Goal: Task Accomplishment & Management: Manage account settings

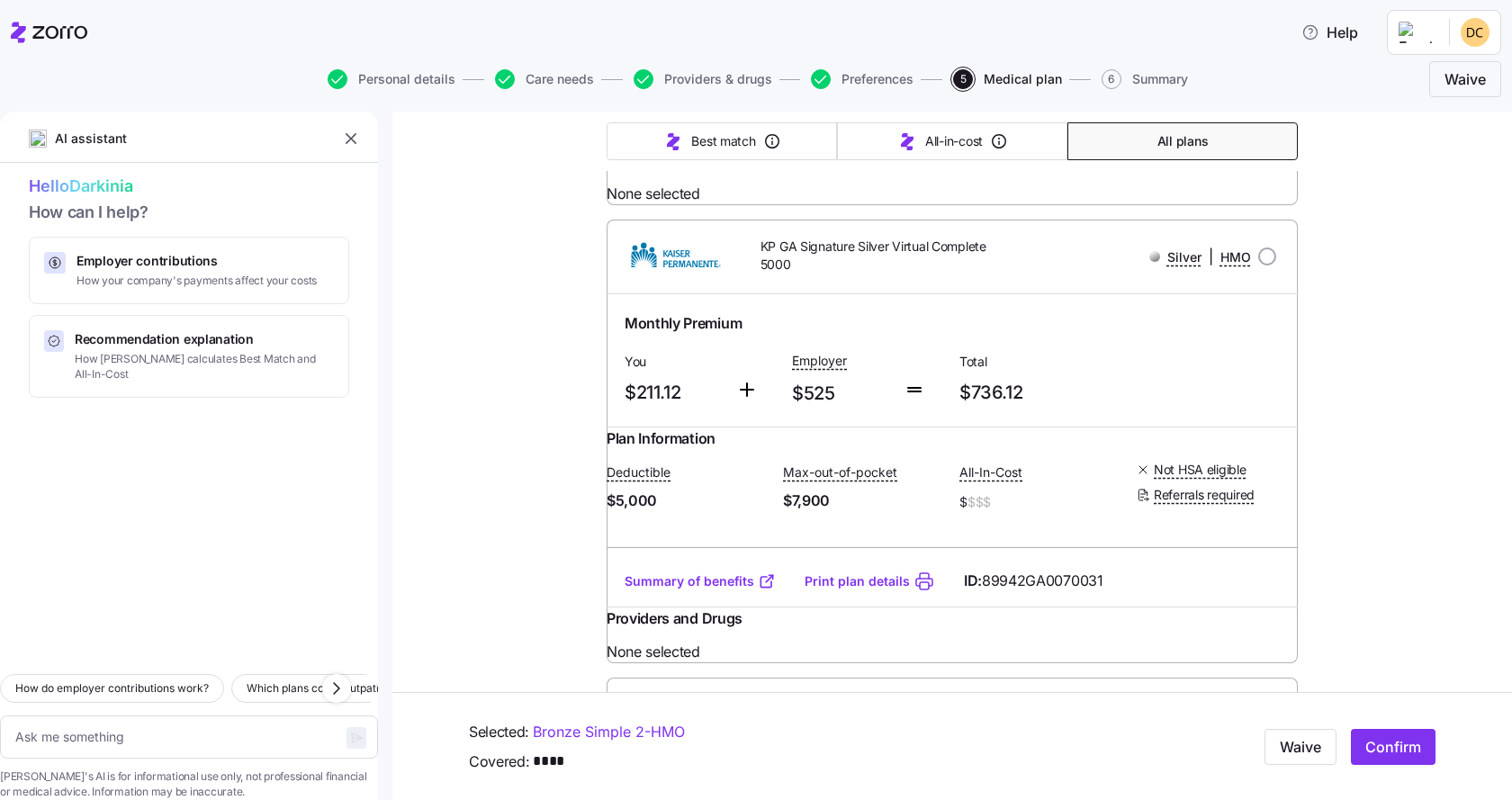
scroll to position [10617, 0]
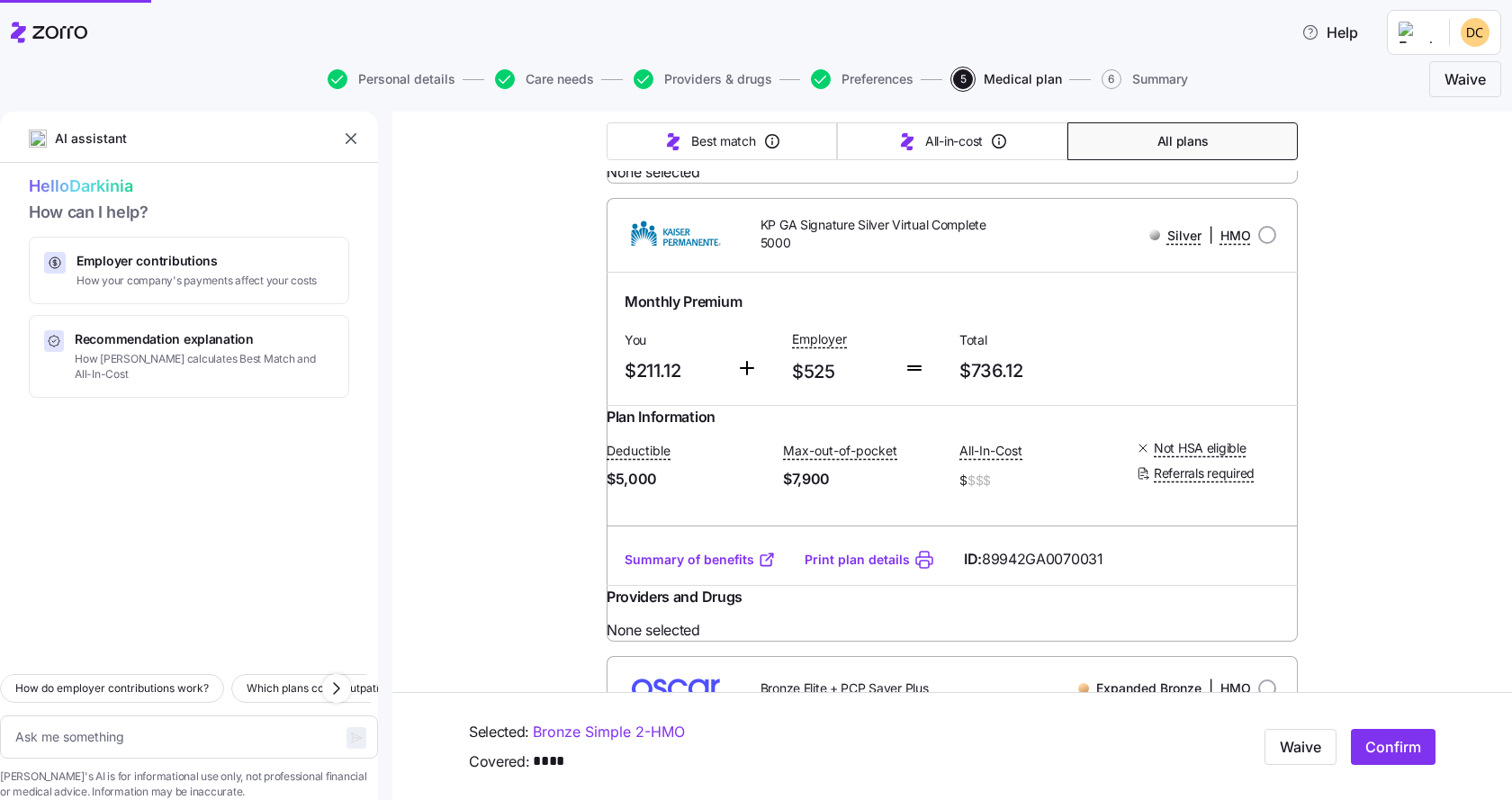
type textarea "x"
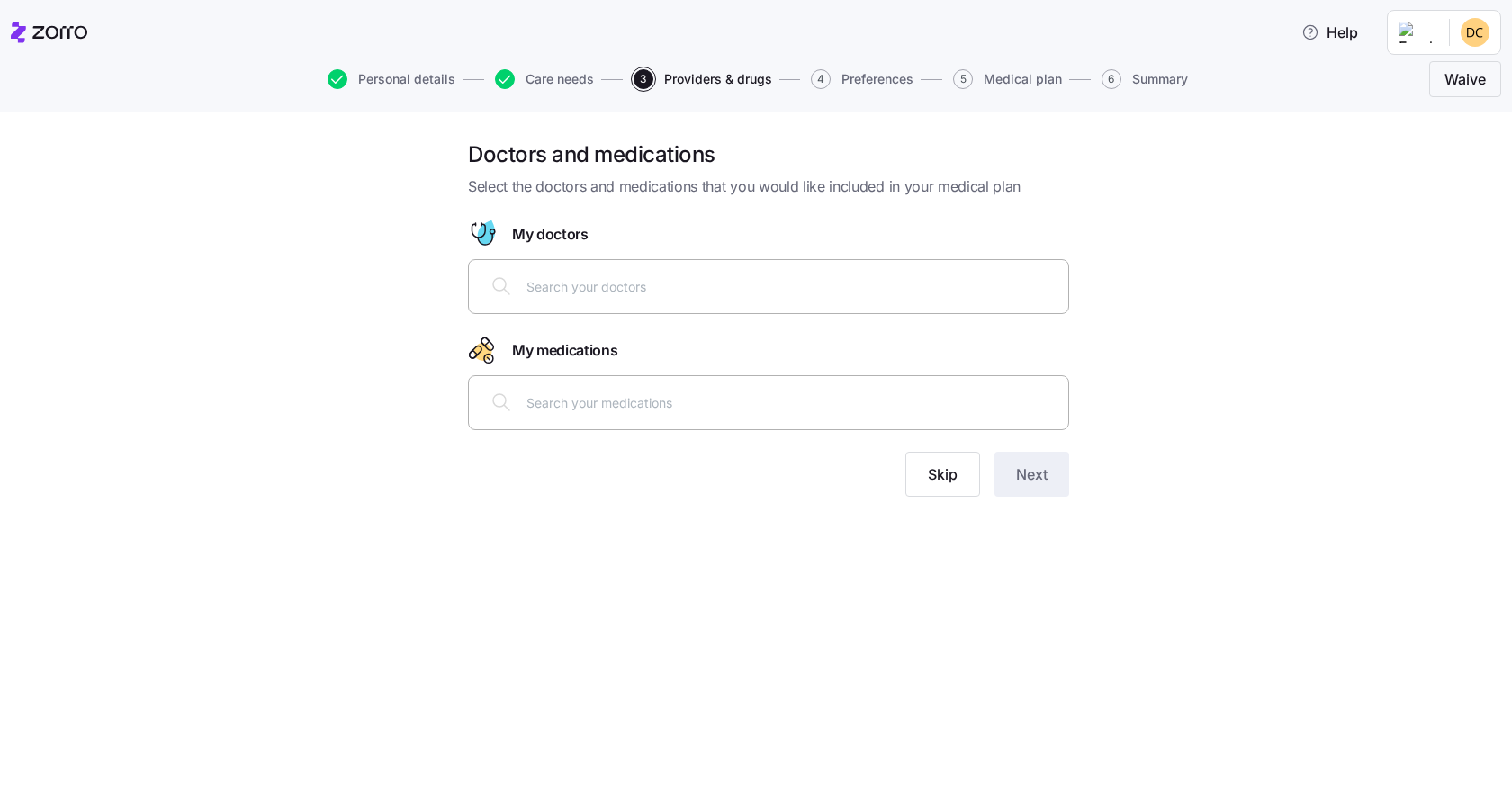
click at [752, 275] on div at bounding box center [768, 286] width 578 height 44
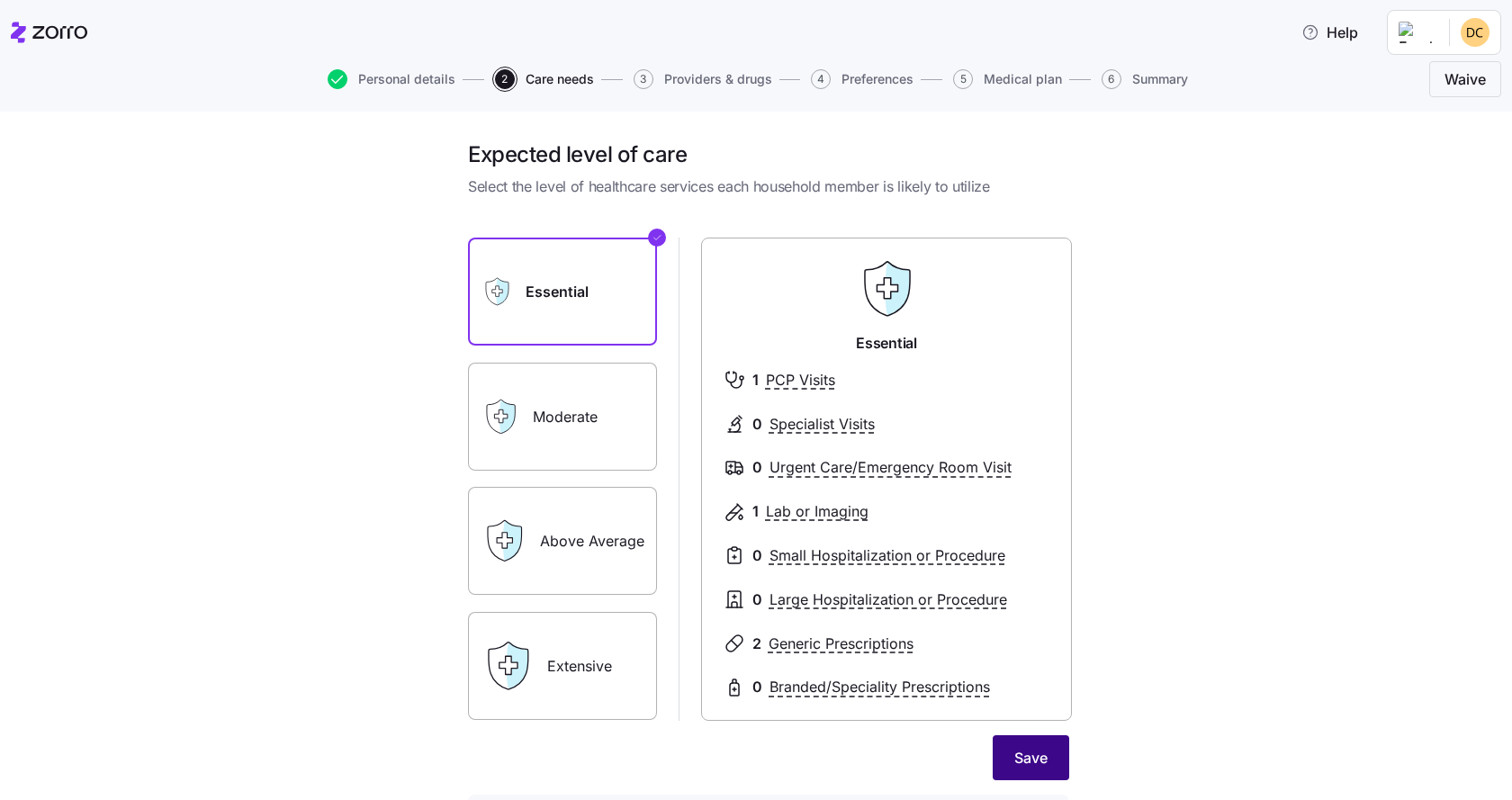
click at [1024, 764] on span "Save" at bounding box center [1030, 757] width 34 height 22
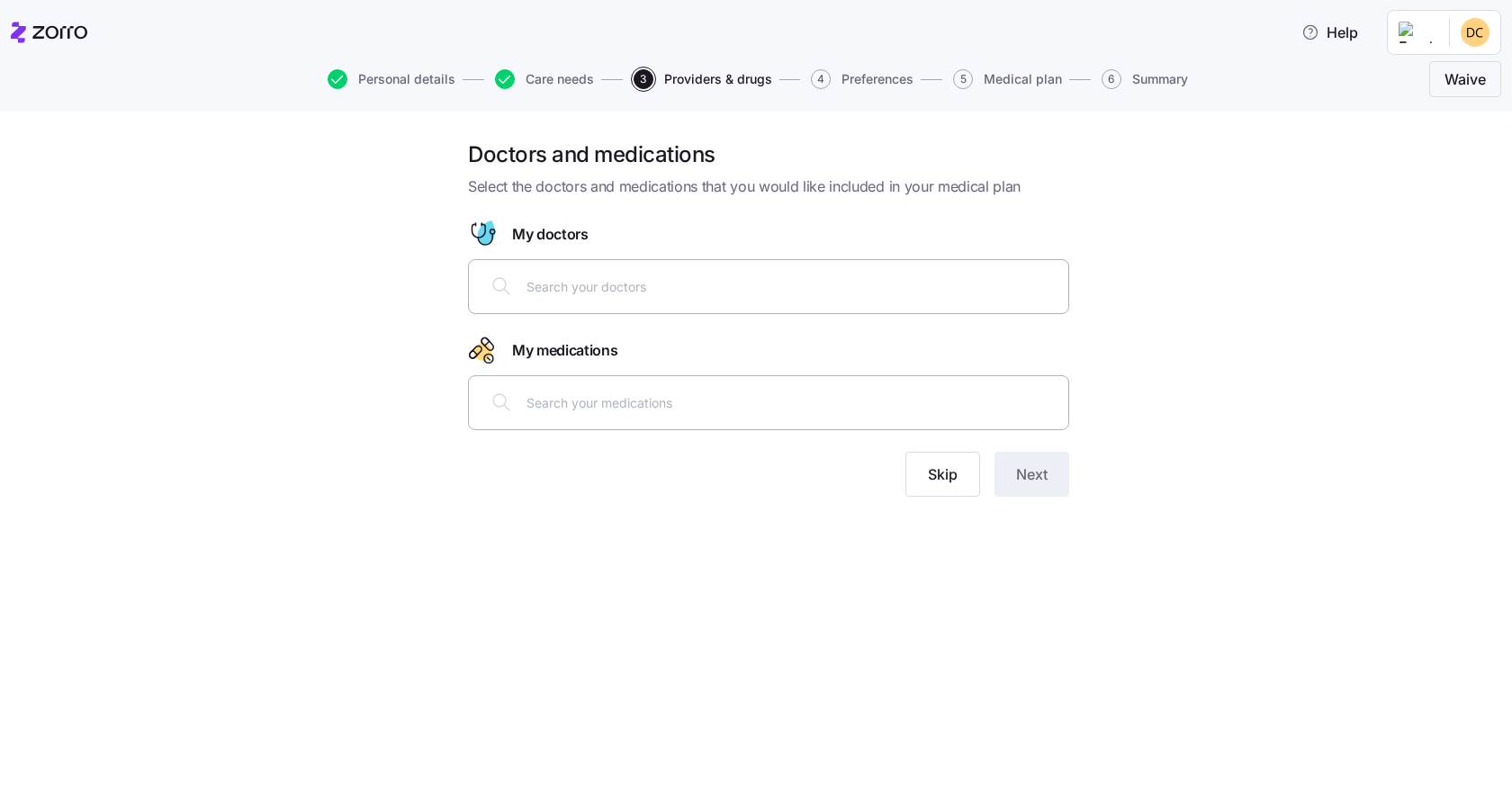
click at [544, 300] on div at bounding box center [768, 286] width 578 height 44
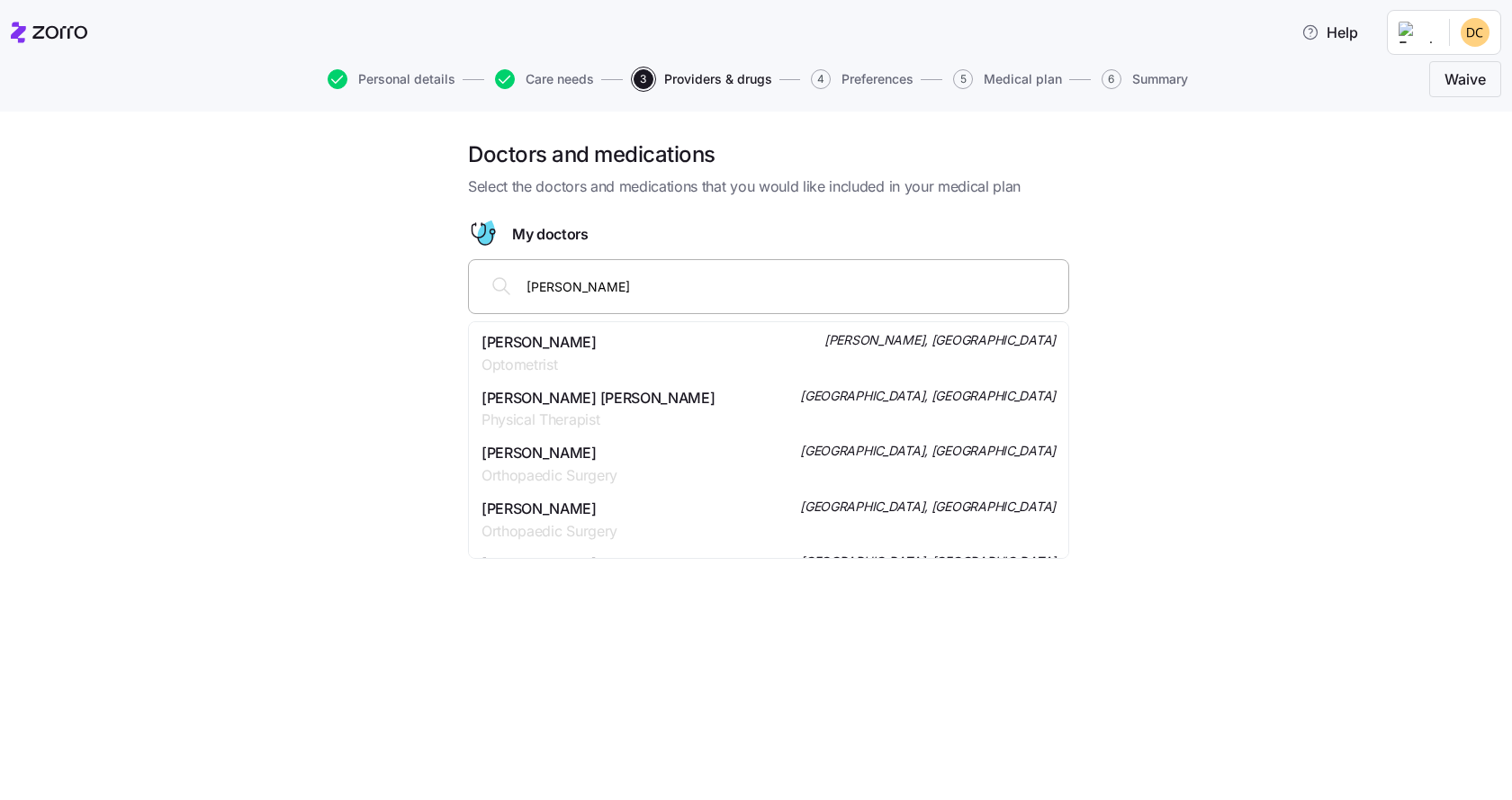
type input "[PERSON_NAME]"
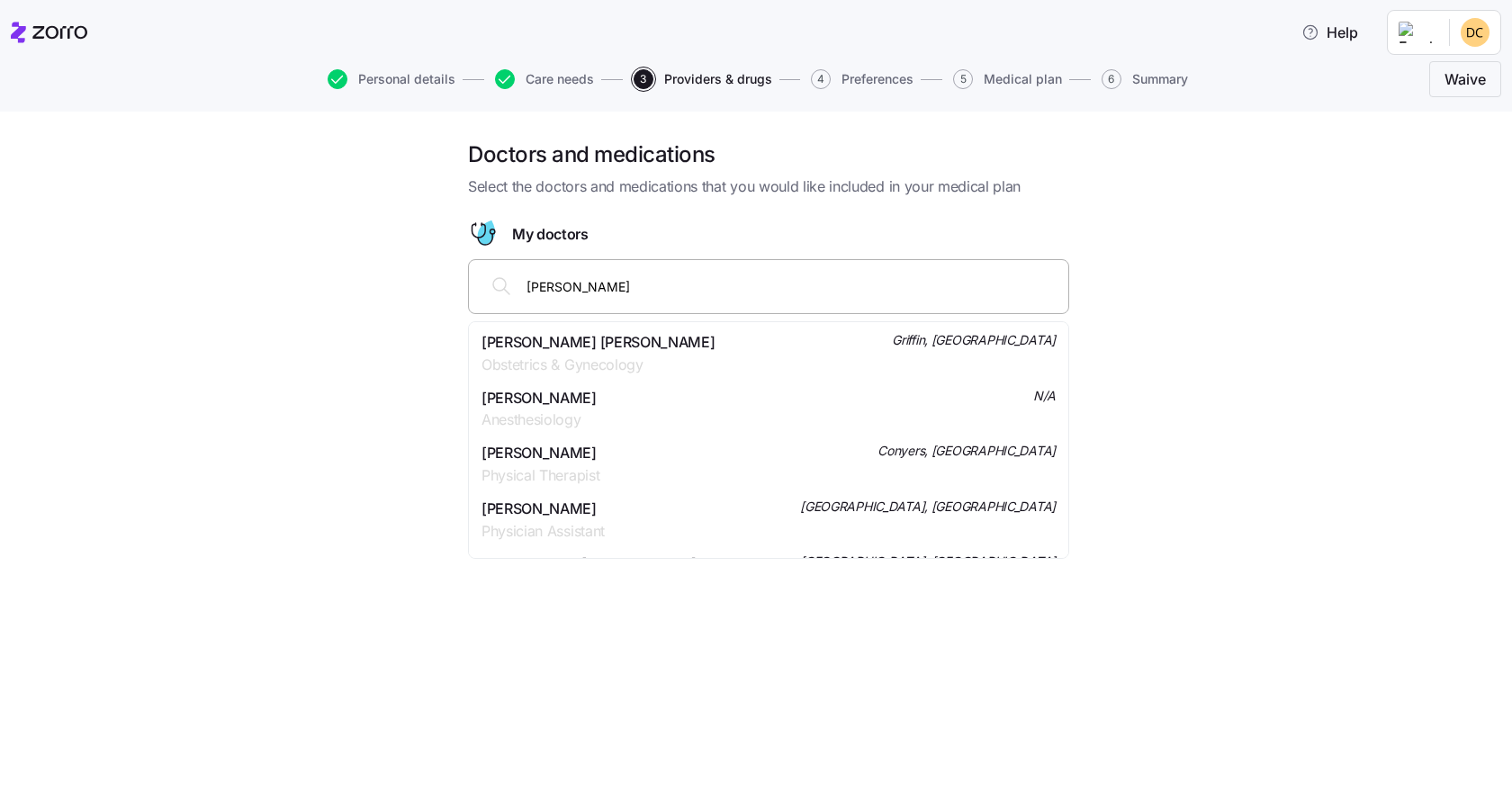
click at [539, 354] on span "Obstetrics & Gynecology" at bounding box center [598, 365] width 233 height 23
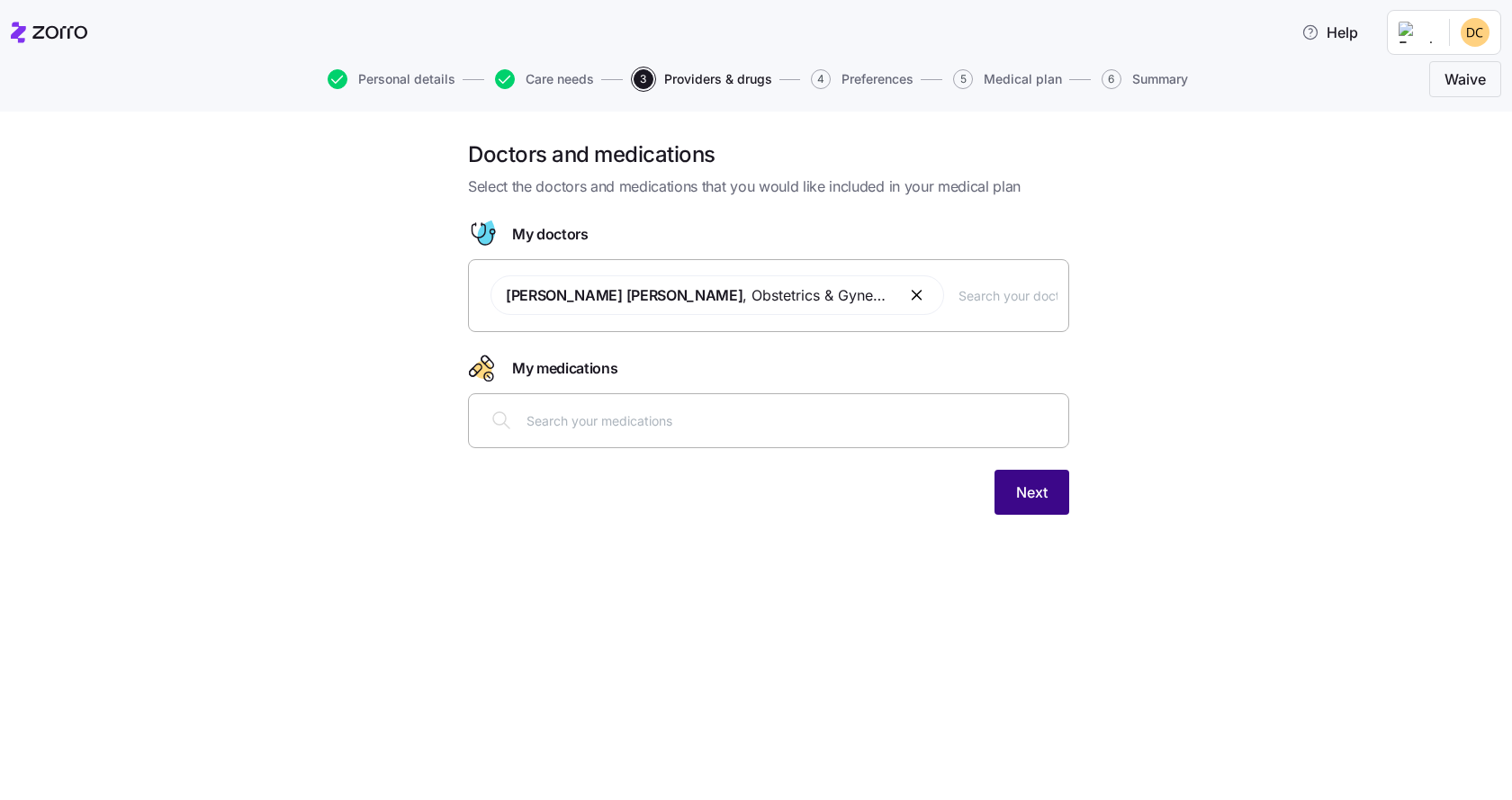
click at [1037, 486] on span "Next" at bounding box center [1031, 492] width 32 height 22
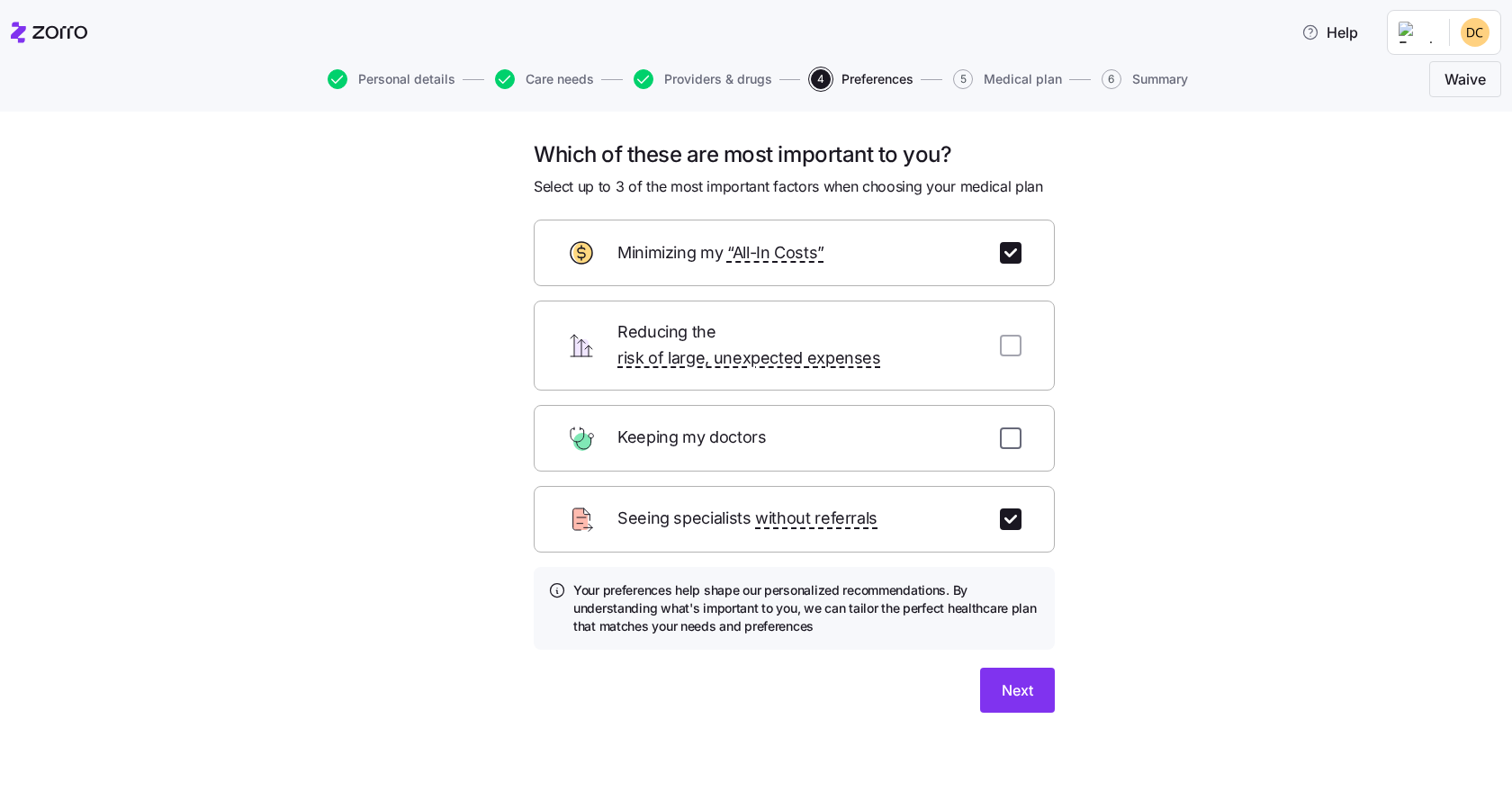
click at [1008, 427] on input "checkbox" at bounding box center [1011, 438] width 22 height 22
checkbox input "true"
click at [1033, 667] on button "Next" at bounding box center [1018, 689] width 75 height 44
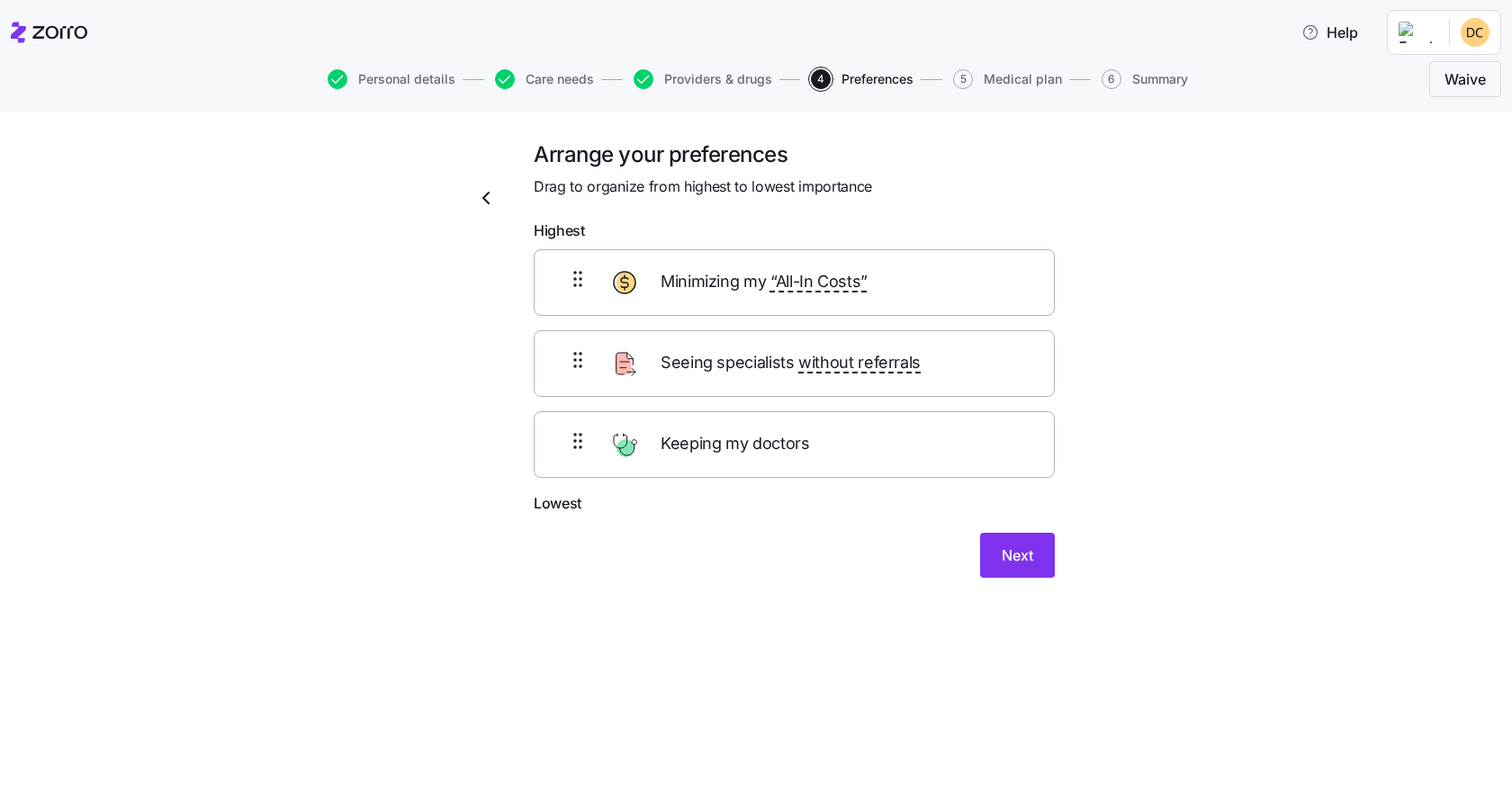
click at [712, 453] on span "Keeping my doctors" at bounding box center [737, 444] width 153 height 26
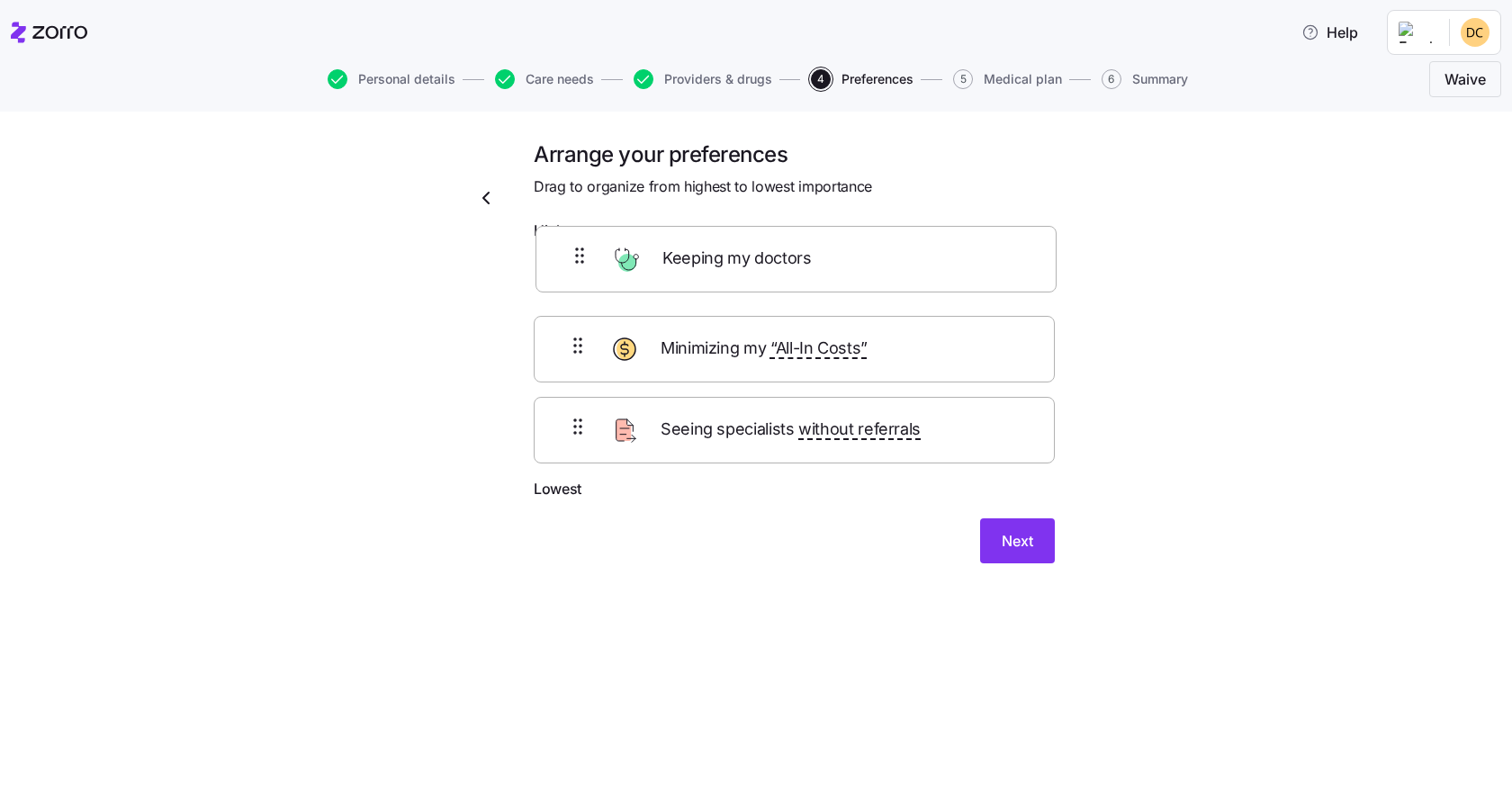
drag, startPoint x: 662, startPoint y: 460, endPoint x: 664, endPoint y: 266, distance: 194.0
click at [664, 266] on div "Minimizing my “All-In Costs” Seeing specialists without referrals Keeping my do…" at bounding box center [794, 363] width 521 height 228
drag, startPoint x: 744, startPoint y: 461, endPoint x: 744, endPoint y: 352, distance: 109.0
click at [744, 352] on div "Keeping my doctors Seeing specialists without referrals Minimizing my “All-In C…" at bounding box center [794, 363] width 521 height 228
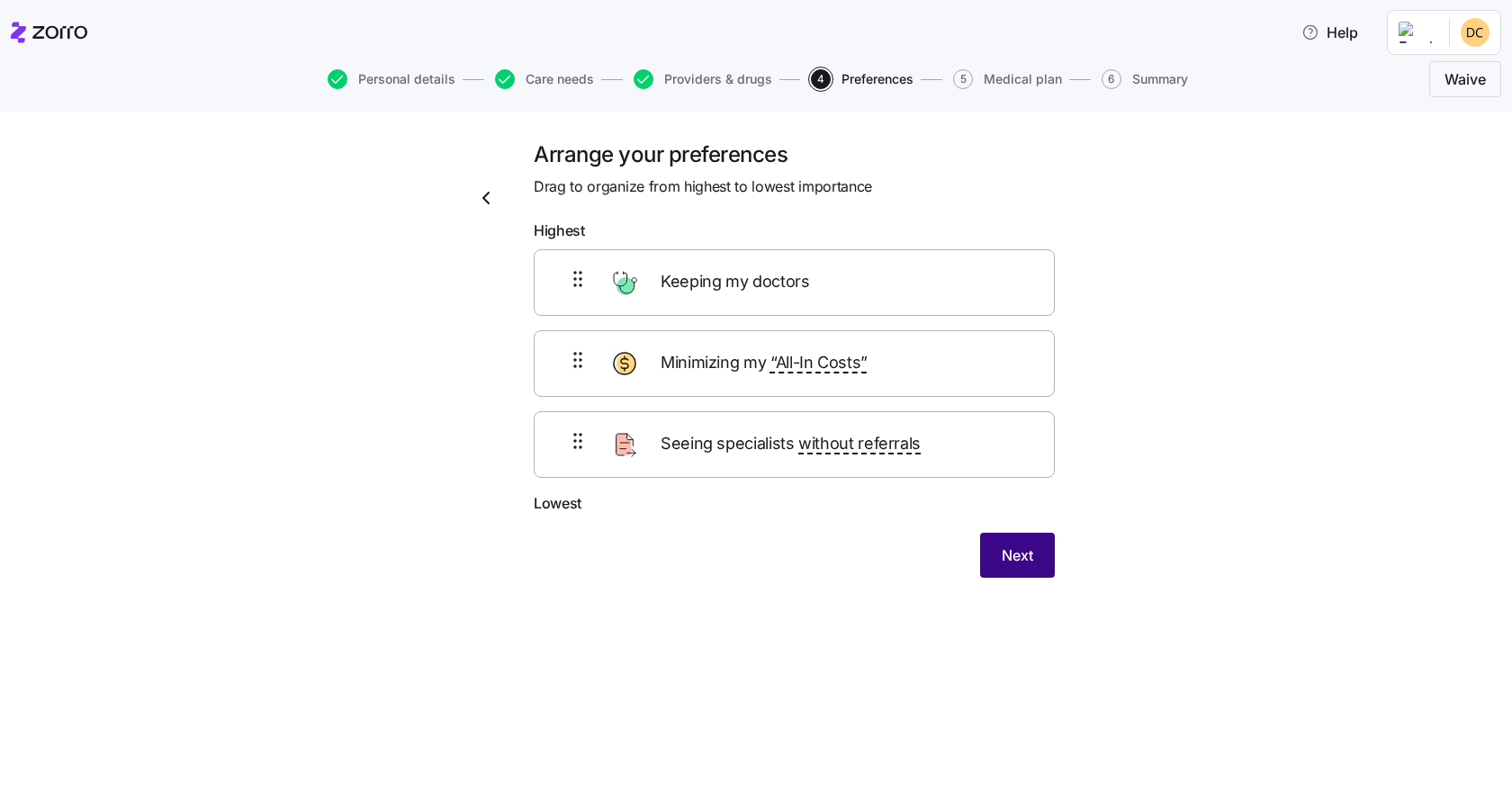
click at [1014, 557] on span "Next" at bounding box center [1018, 555] width 32 height 22
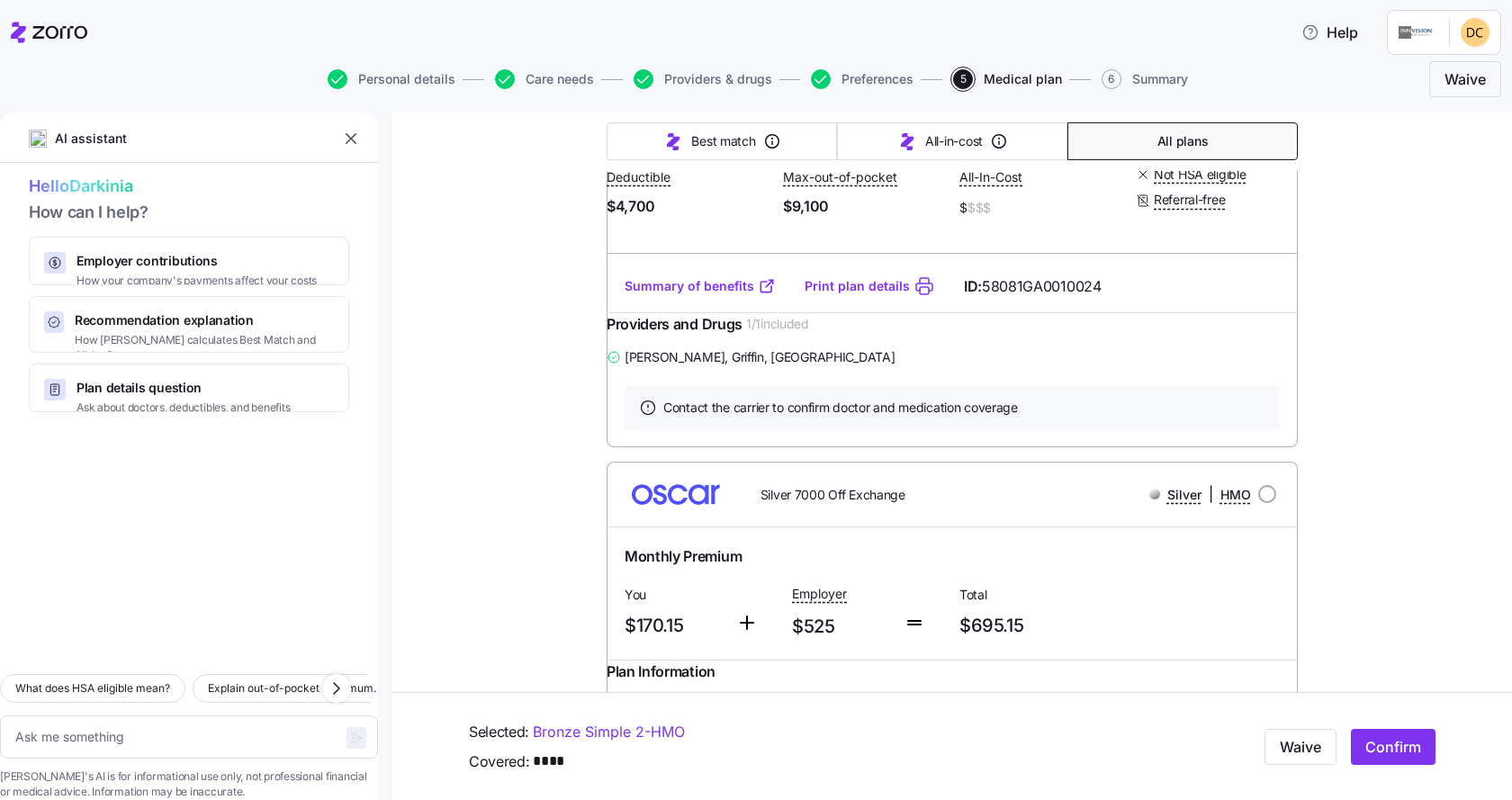
scroll to position [5038, 0]
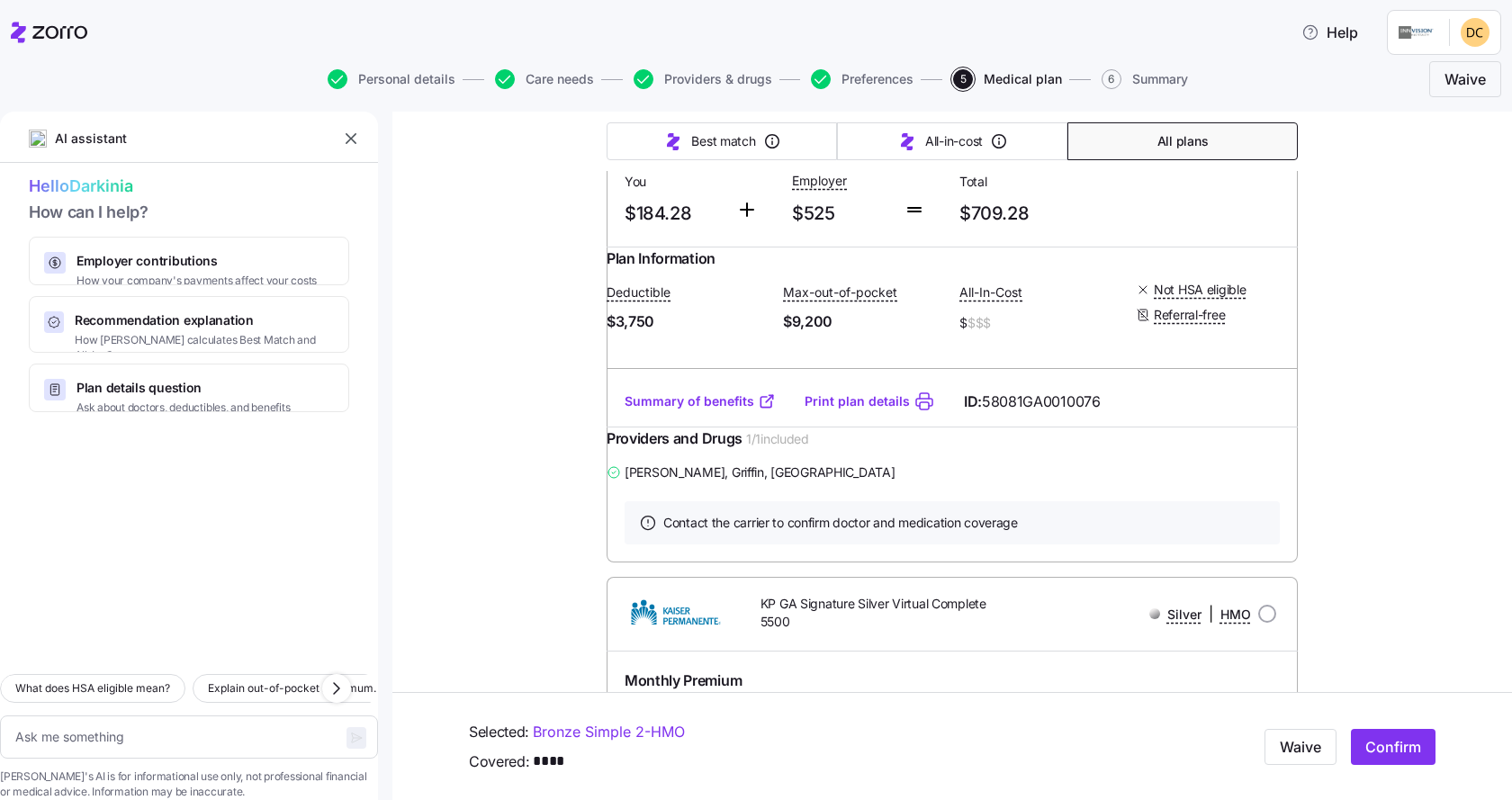
type textarea "x"
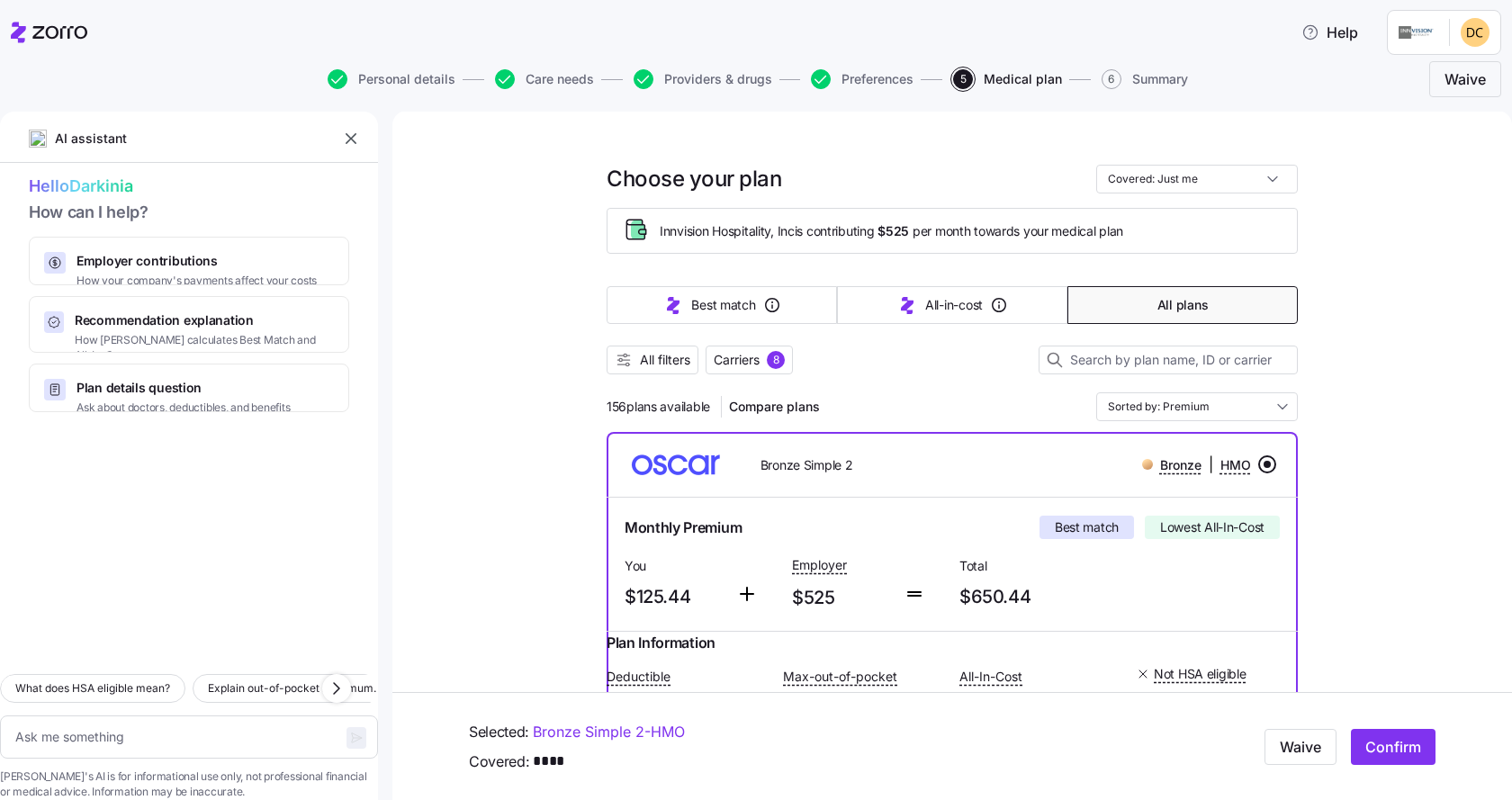
scroll to position [0, 0]
